Goal: Information Seeking & Learning: Find specific page/section

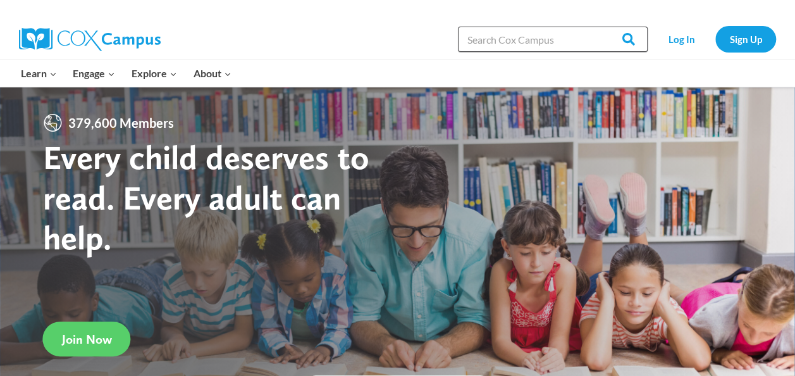
click at [520, 44] on input "Search in [URL][DOMAIN_NAME]" at bounding box center [553, 39] width 190 height 25
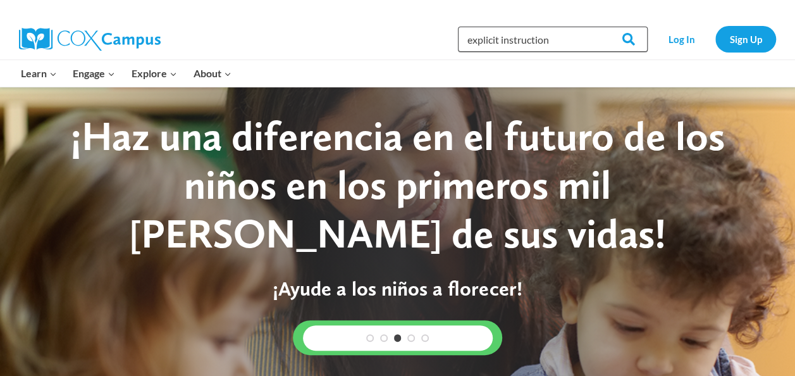
type input "explicit instruction"
click at [598, 27] on input "Search" at bounding box center [622, 39] width 49 height 25
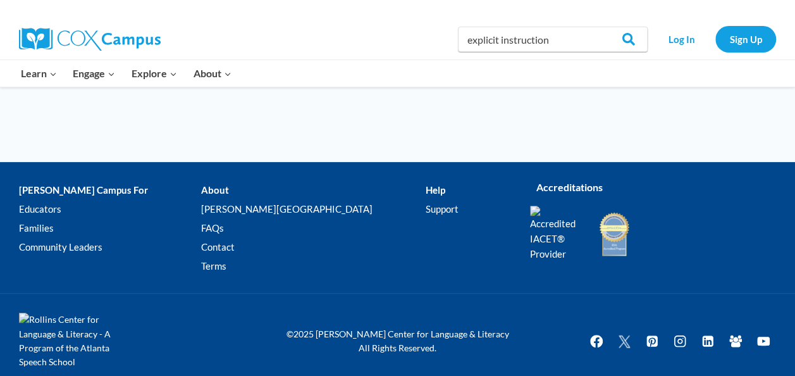
scroll to position [127, 0]
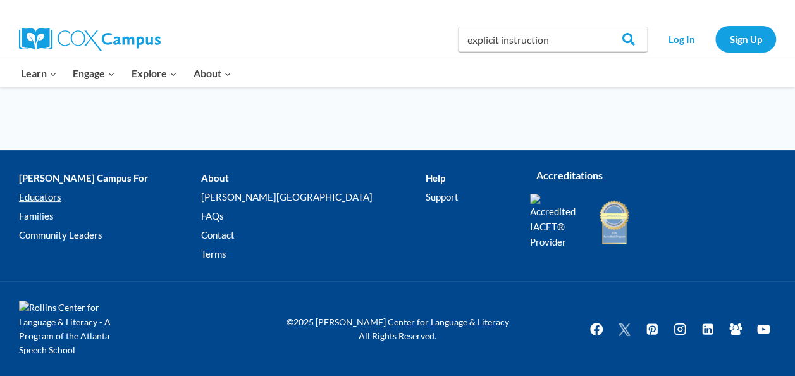
click at [52, 196] on link "Educators" at bounding box center [110, 197] width 182 height 19
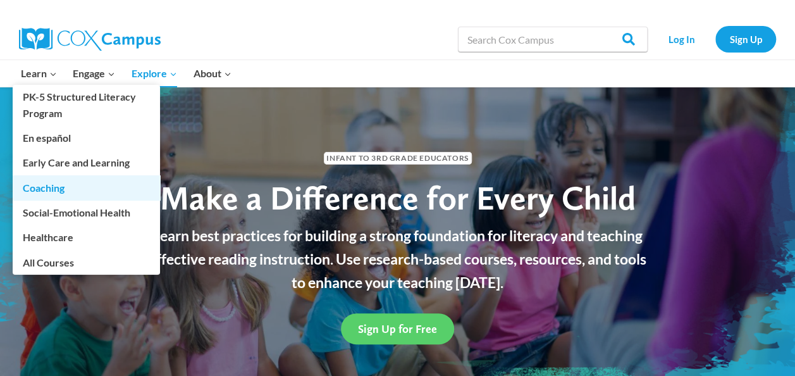
click at [49, 186] on link "Coaching" at bounding box center [86, 187] width 147 height 24
